Goal: Task Accomplishment & Management: Use online tool/utility

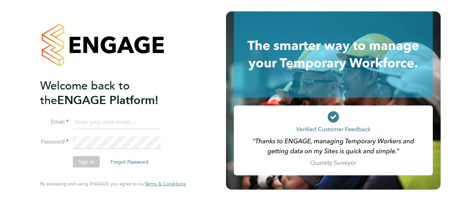
type input "john.bargewell@vistry.co.uk"
click at [88, 159] on button "Sign In" at bounding box center [86, 161] width 27 height 11
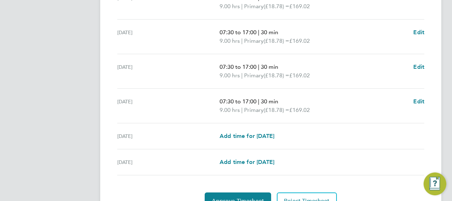
scroll to position [303, 0]
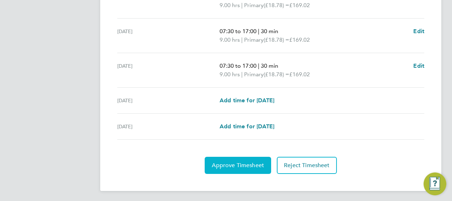
click at [235, 165] on span "Approve Timesheet" at bounding box center [238, 164] width 52 height 7
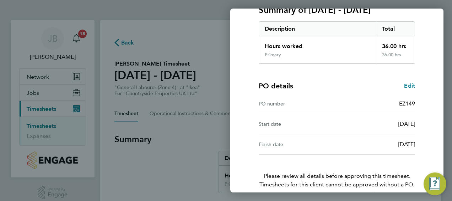
scroll to position [139, 0]
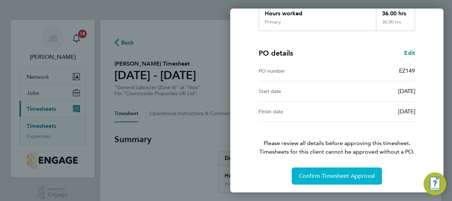
click at [323, 175] on span "Confirm Timesheet Approval" at bounding box center [337, 175] width 76 height 7
